Goal: Transaction & Acquisition: Purchase product/service

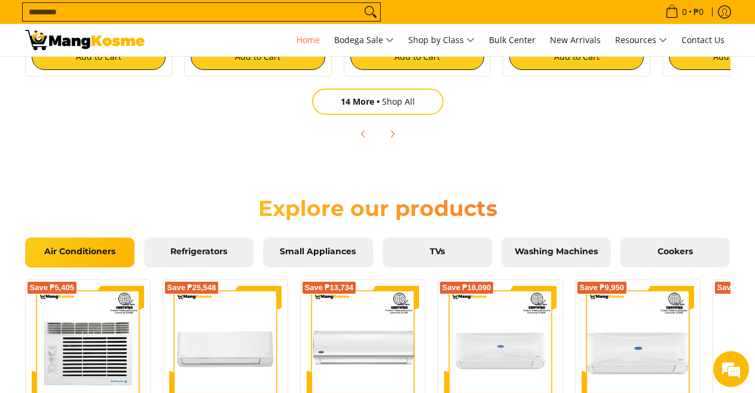
scroll to position [0, 1426]
click at [376, 105] on span "14 More" at bounding box center [361, 101] width 41 height 11
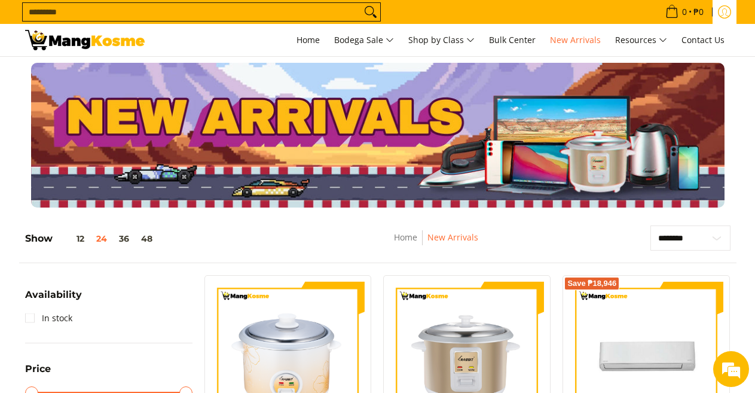
click at [725, 11] on icon "Log in" at bounding box center [724, 11] width 13 height 13
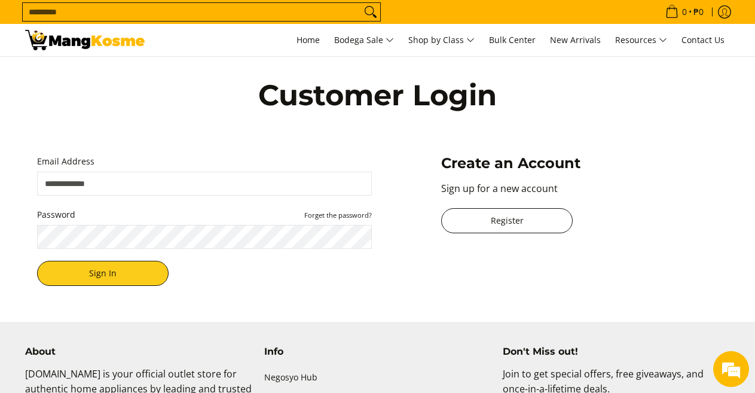
click at [501, 222] on link "Register" at bounding box center [507, 220] width 132 height 25
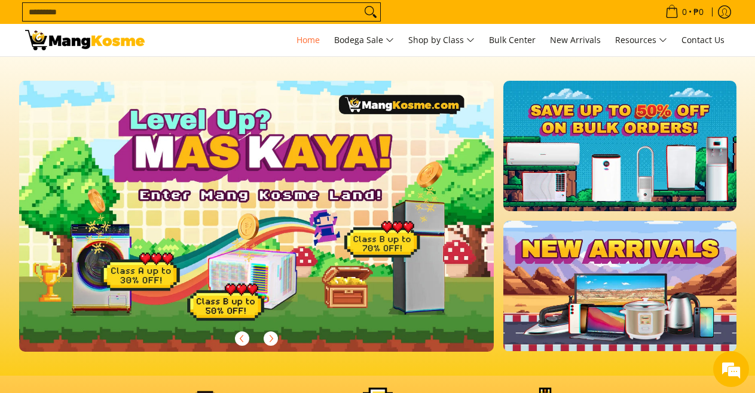
scroll to position [359, 0]
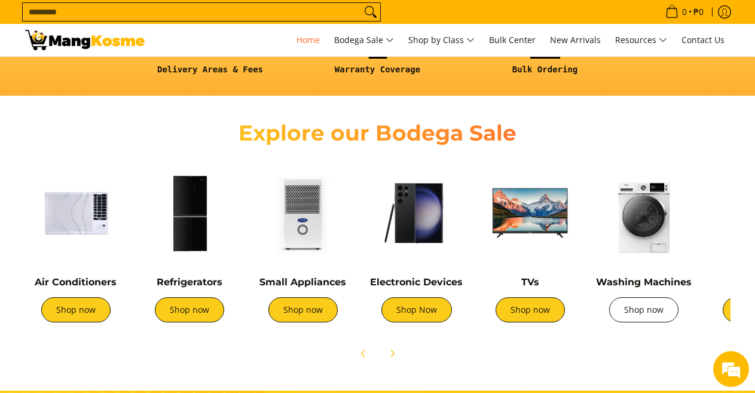
click at [635, 310] on link "Shop now" at bounding box center [643, 309] width 69 height 25
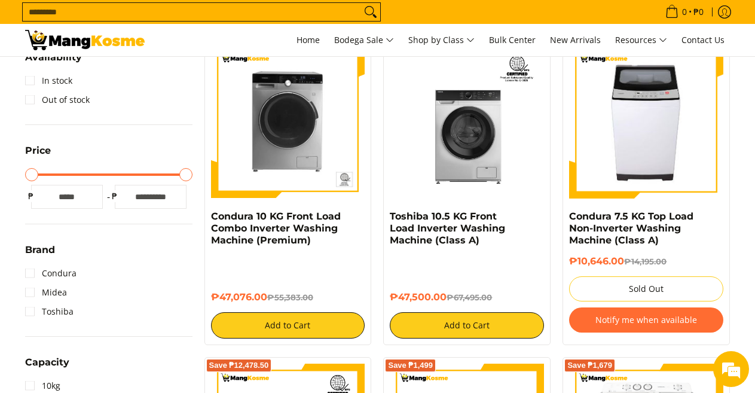
scroll to position [239, 0]
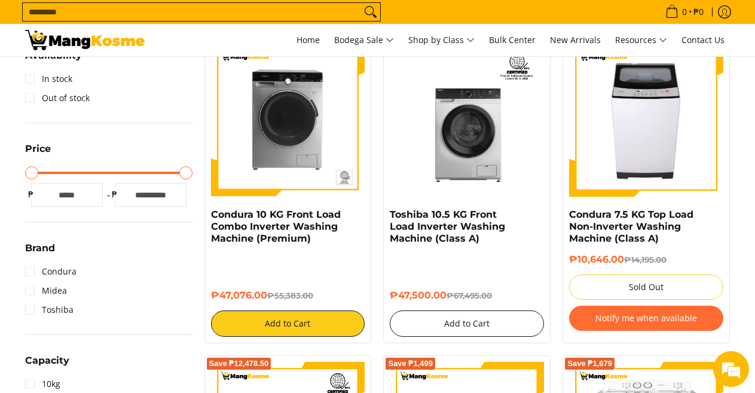
click at [463, 323] on button "Add to Cart" at bounding box center [467, 323] width 154 height 26
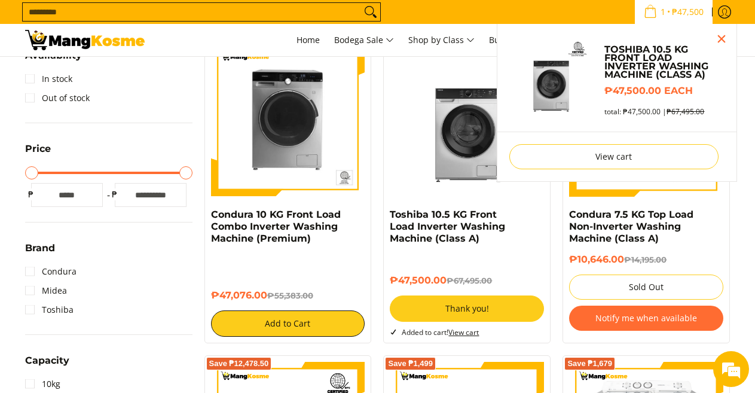
scroll to position [206, 0]
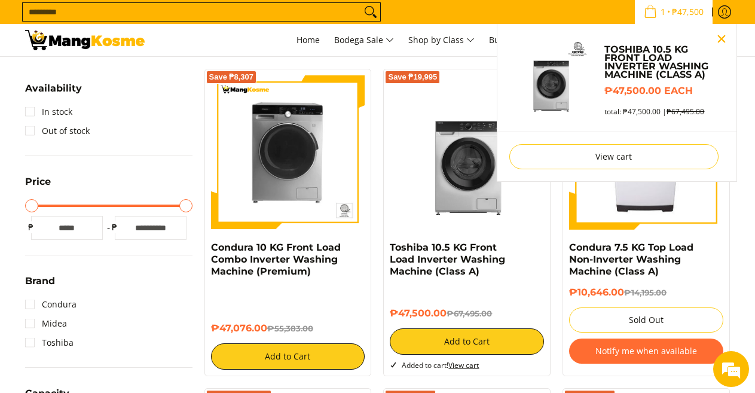
click at [722, 38] on button "Close pop up" at bounding box center [722, 39] width 18 height 18
click at [652, 11] on span "Cart" at bounding box center [650, 11] width 17 height 13
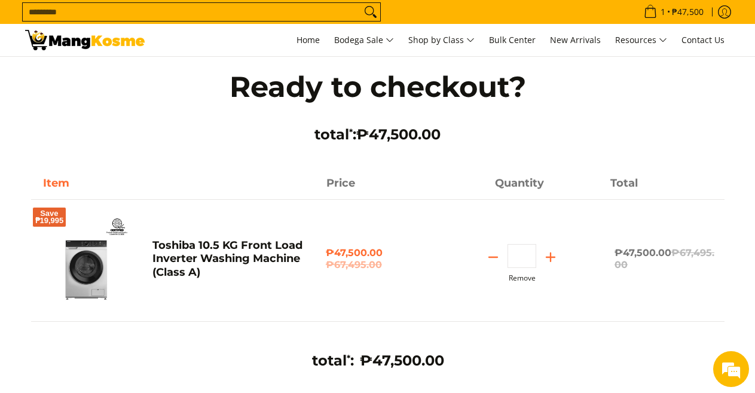
click at [527, 276] on button "Remove" at bounding box center [522, 278] width 27 height 8
type input "*"
